Goal: Find specific page/section: Find specific page/section

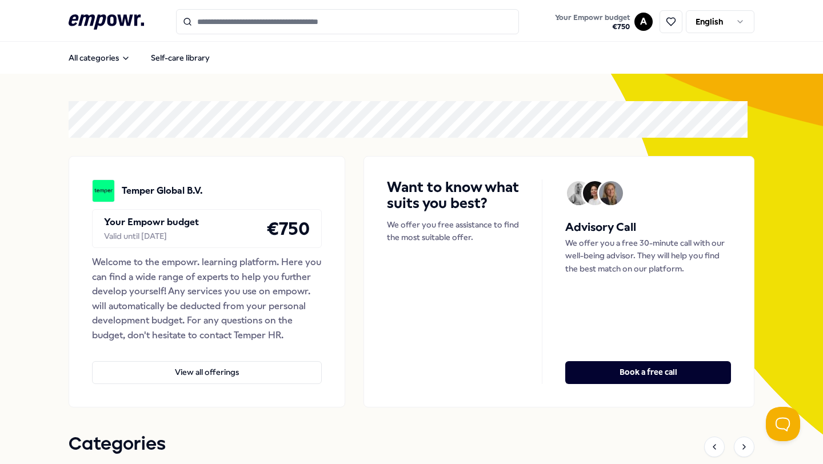
click at [336, 31] on input "Search for products, categories or subcategories" at bounding box center [347, 21] width 343 height 25
click at [333, 25] on input "Search for products, categories or subcategories" at bounding box center [347, 21] width 343 height 25
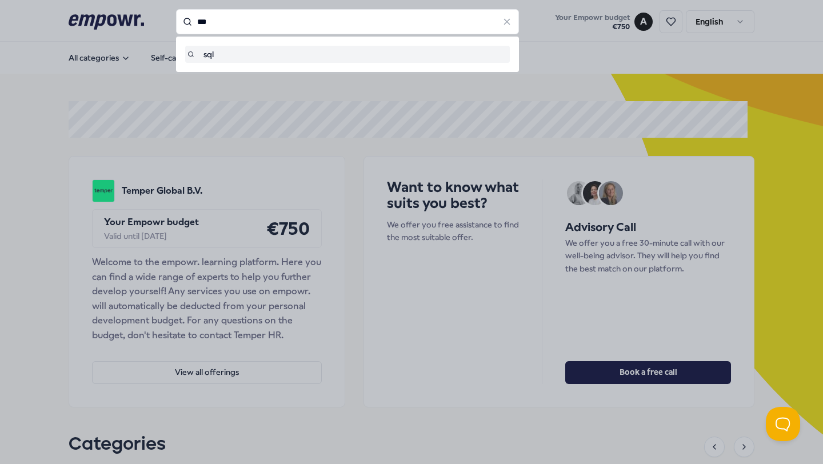
type input "***"
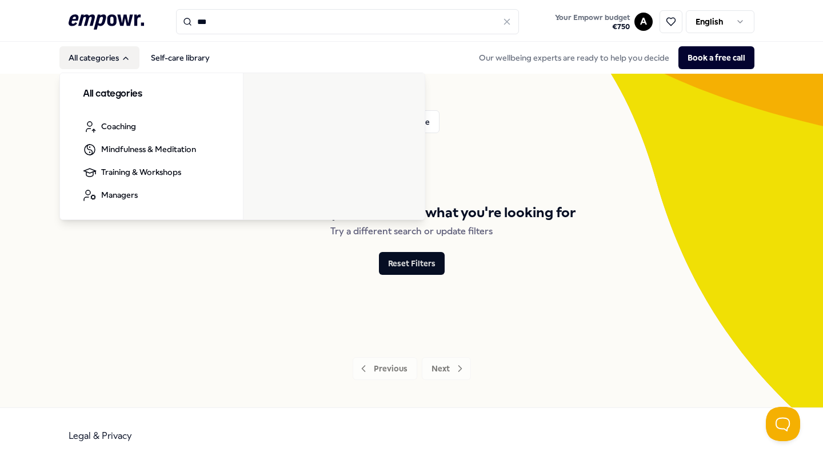
click at [103, 54] on button "All categories" at bounding box center [99, 57] width 80 height 23
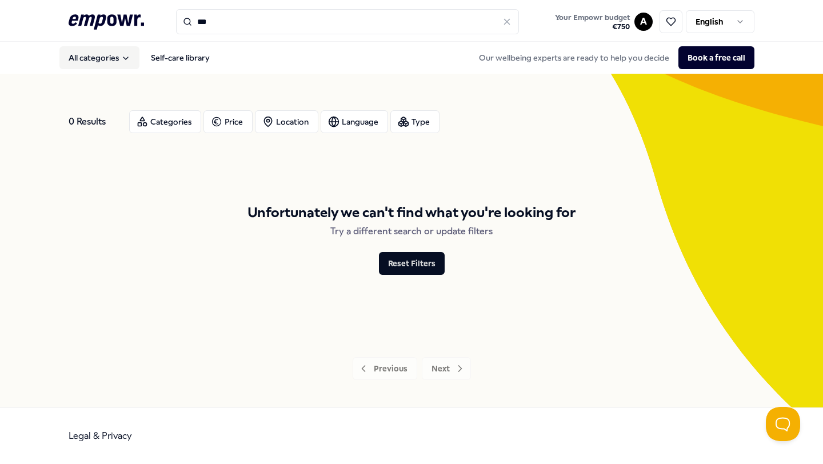
click at [103, 54] on button "All categories" at bounding box center [99, 57] width 80 height 23
click at [617, 29] on span "€ 750" at bounding box center [592, 26] width 75 height 9
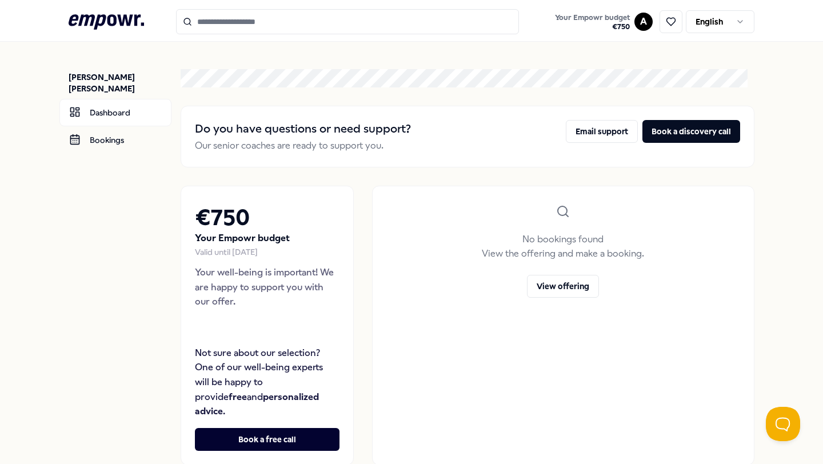
scroll to position [4, 0]
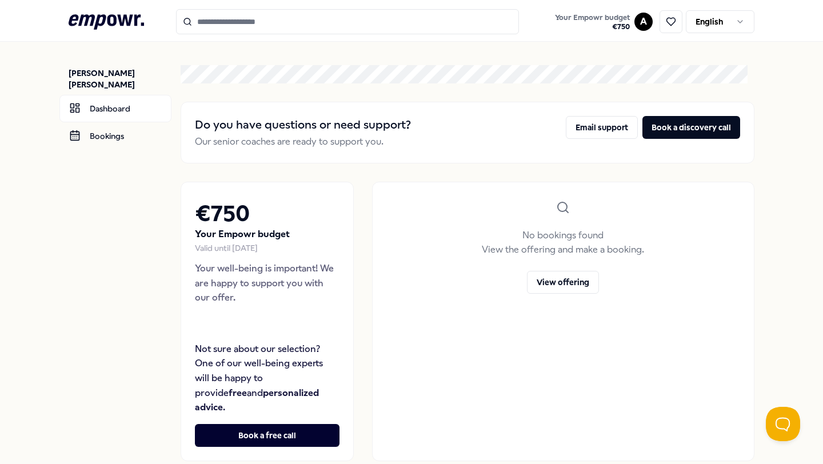
type input "***"
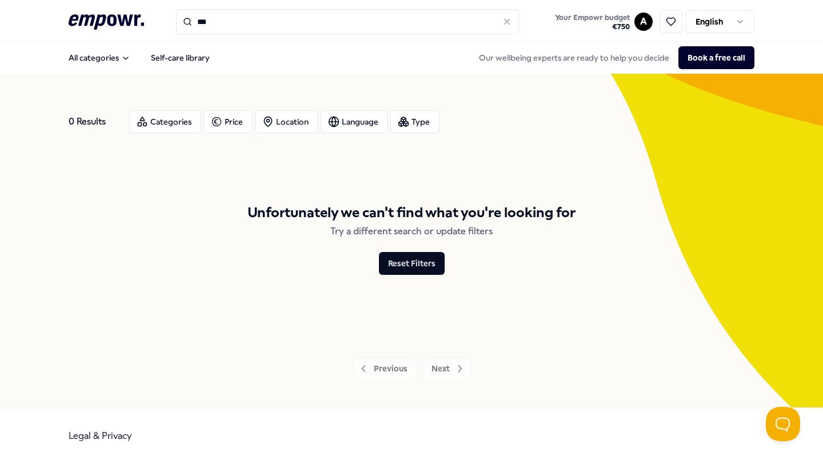
click at [505, 26] on icon at bounding box center [507, 22] width 10 height 10
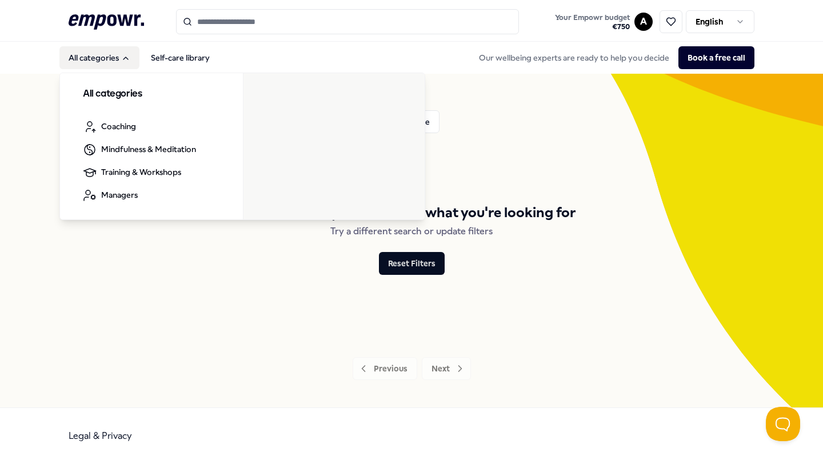
click at [103, 66] on button "All categories" at bounding box center [99, 57] width 80 height 23
click at [101, 62] on button "All categories" at bounding box center [99, 57] width 80 height 23
click at [96, 42] on nav "All categories Self-care library All categories Coaching Mindfulness & Meditati…" at bounding box center [411, 58] width 823 height 32
